Goal: Task Accomplishment & Management: Use online tool/utility

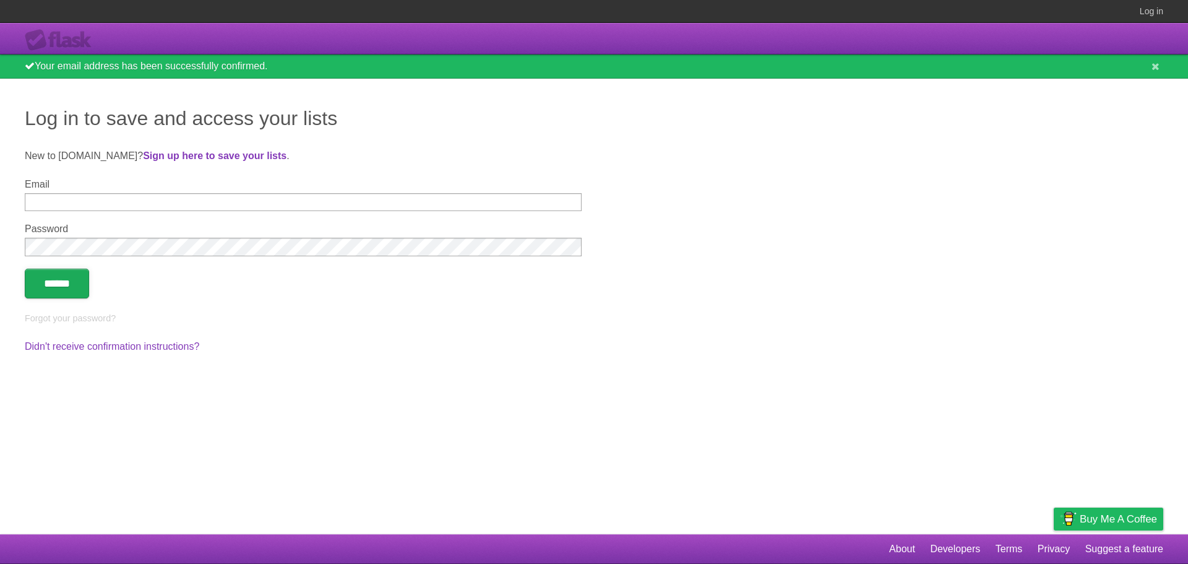
type input "**********"
click at [52, 270] on input "******" at bounding box center [57, 283] width 64 height 30
